Goal: Use online tool/utility: Use online tool/utility

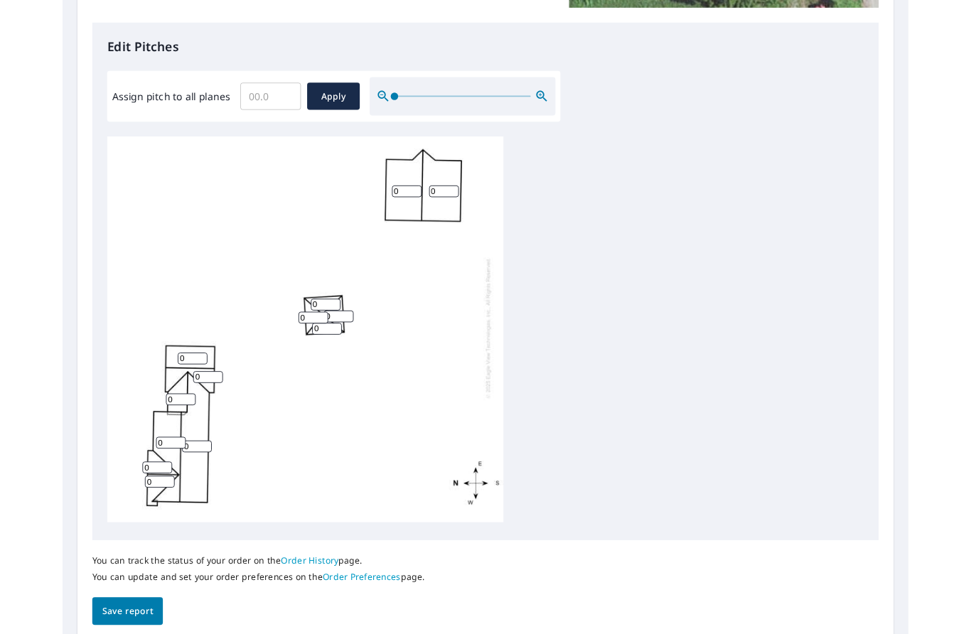
scroll to position [4, 0]
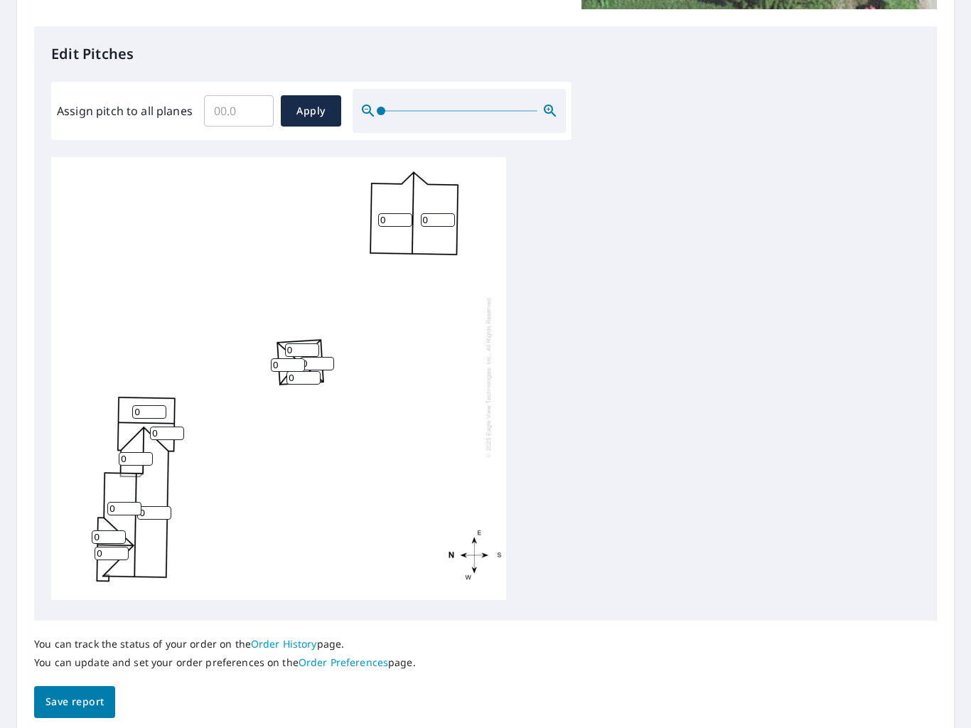
click at [284, 358] on input "0" at bounding box center [288, 365] width 34 height 14
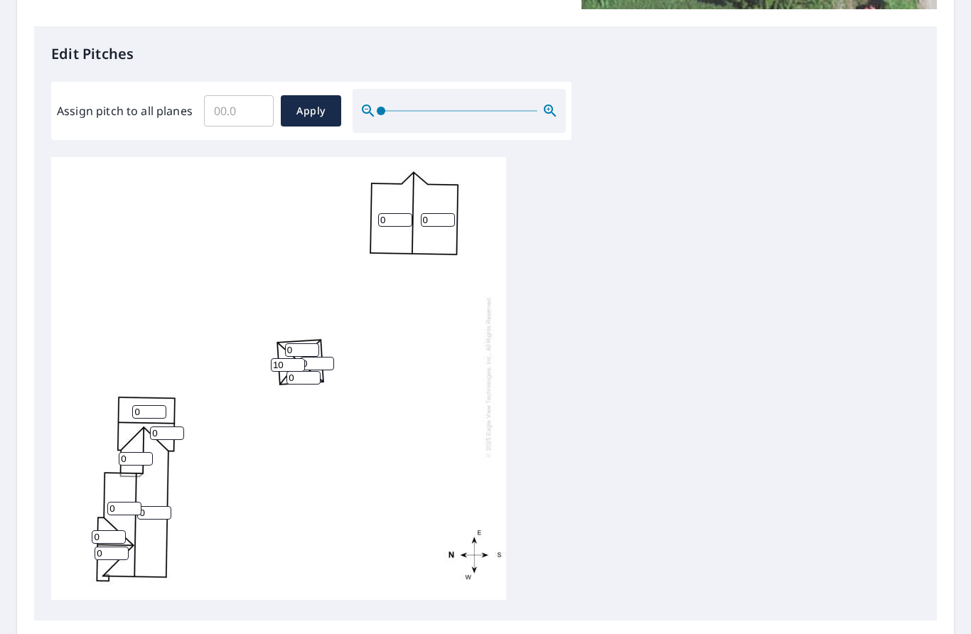
type input "10"
click at [306, 373] on input "0" at bounding box center [304, 378] width 34 height 14
type input "10"
click at [332, 357] on input "0" at bounding box center [317, 364] width 34 height 14
type input "10"
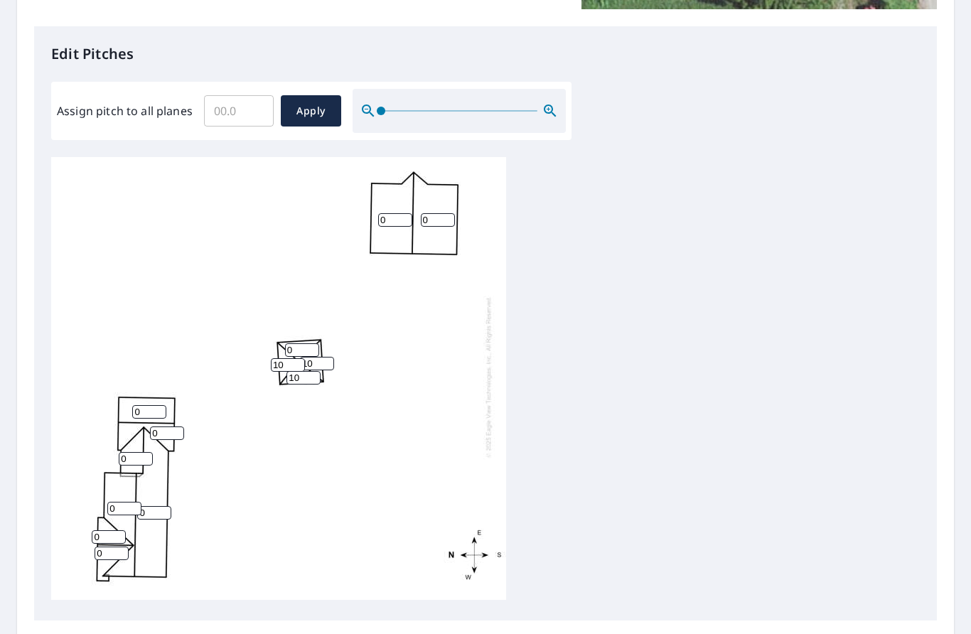
click at [317, 343] on input "0" at bounding box center [302, 350] width 34 height 14
type input "10"
click at [159, 405] on input "0" at bounding box center [149, 412] width 34 height 14
type input "0"
type input "4"
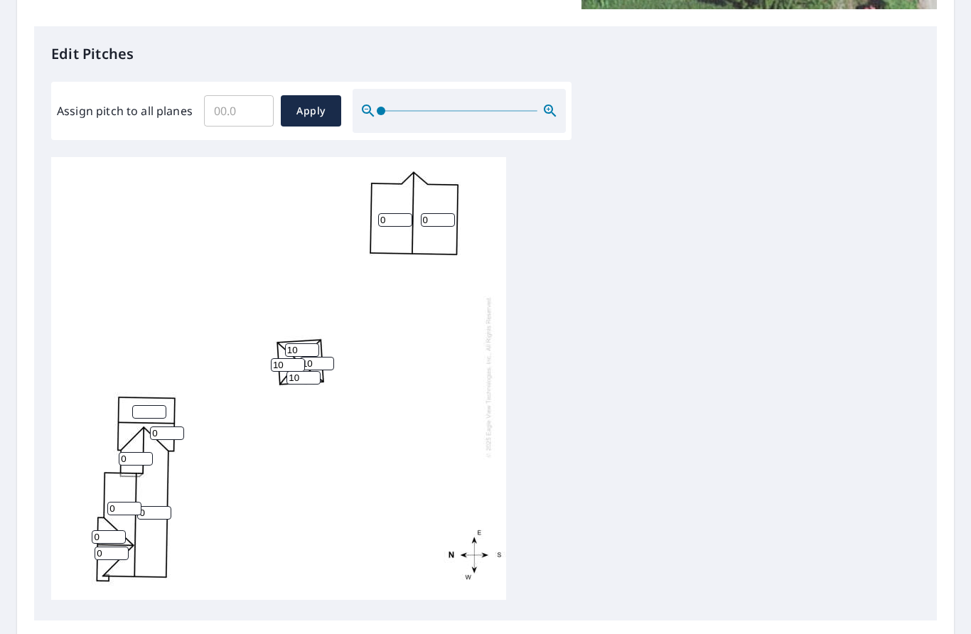
click at [124, 452] on input "0" at bounding box center [136, 459] width 34 height 14
type input "4"
click at [158, 405] on input "number" at bounding box center [149, 412] width 34 height 14
type input "4"
click at [177, 427] on input "0" at bounding box center [167, 434] width 34 height 14
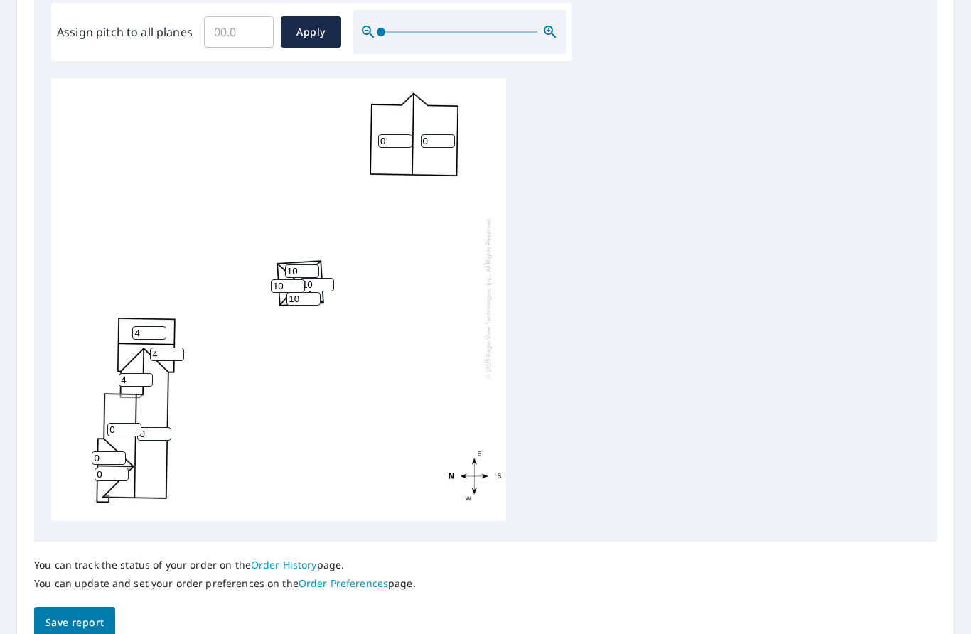
scroll to position [434, 0]
type input "4"
click at [159, 428] on input "0" at bounding box center [154, 435] width 34 height 14
type input "4"
click at [121, 424] on input "0" at bounding box center [124, 431] width 34 height 14
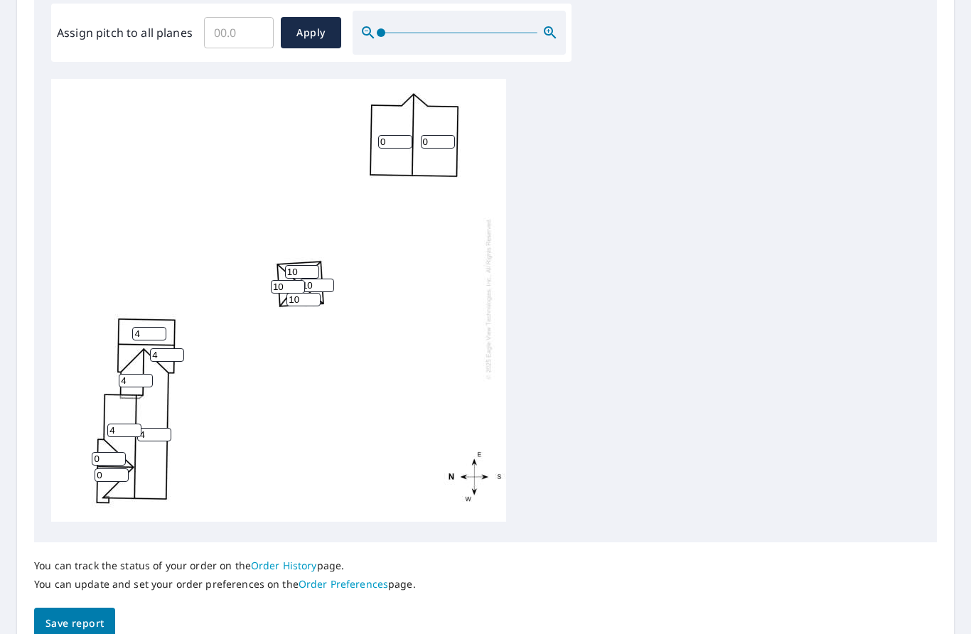
type input "4"
click at [108, 454] on input "0" at bounding box center [109, 459] width 34 height 14
type input "4"
click at [105, 469] on input "0" at bounding box center [112, 476] width 34 height 14
type input "4"
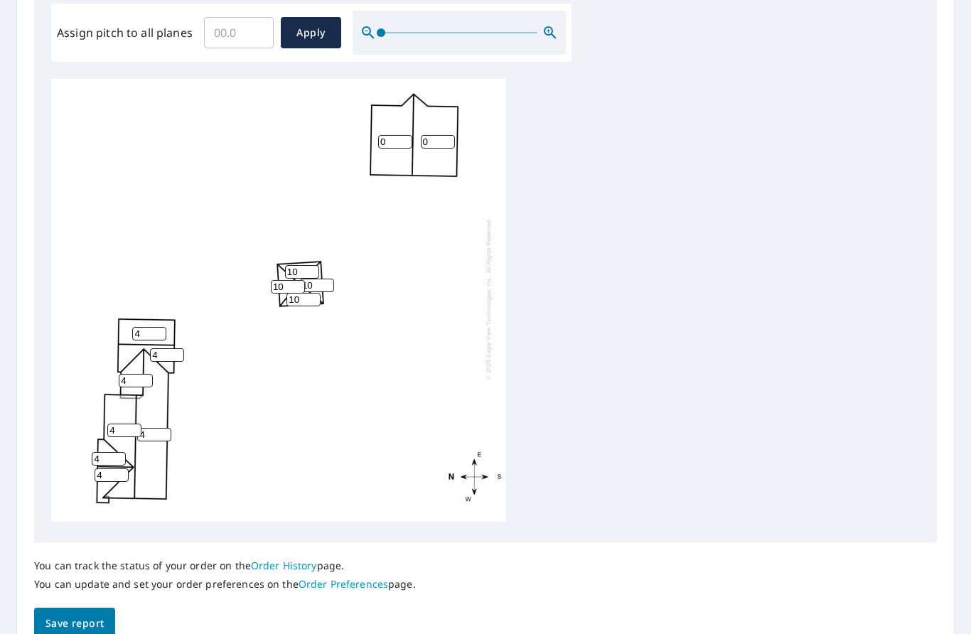
click at [62, 615] on span "Save report" at bounding box center [75, 624] width 58 height 18
click at [85, 616] on span "Save report" at bounding box center [75, 625] width 58 height 18
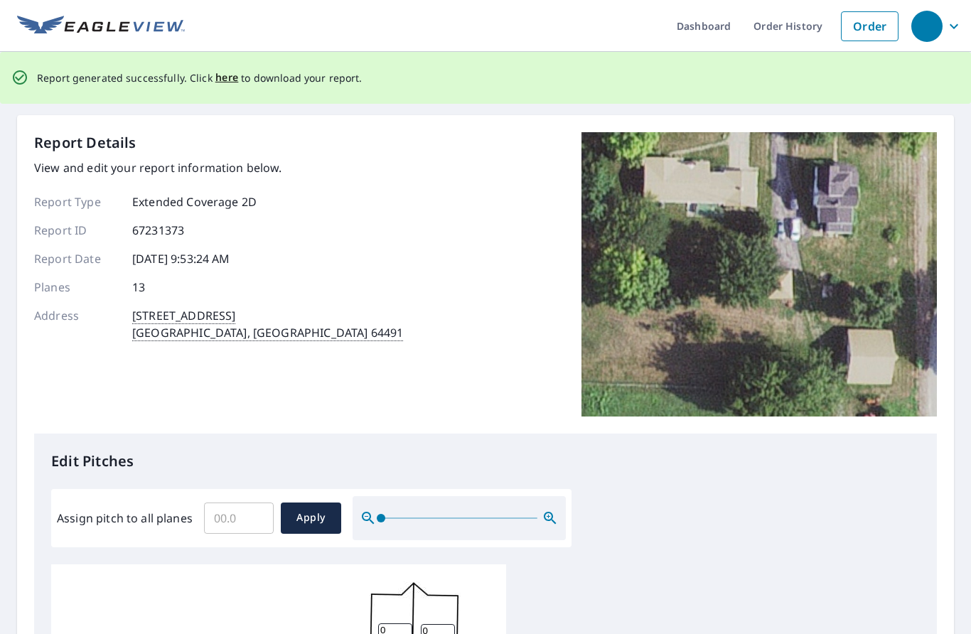
scroll to position [0, 0]
click at [225, 69] on span "here" at bounding box center [226, 78] width 23 height 18
click at [223, 69] on span "here" at bounding box center [226, 78] width 23 height 18
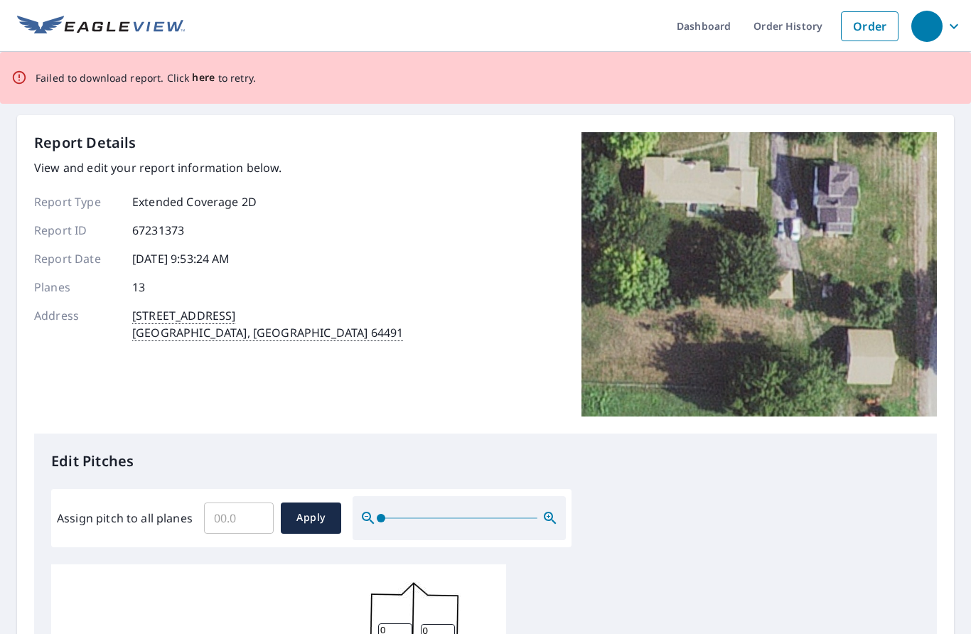
click at [211, 69] on span "here" at bounding box center [203, 78] width 23 height 18
